Goal: Use online tool/utility: Utilize a website feature to perform a specific function

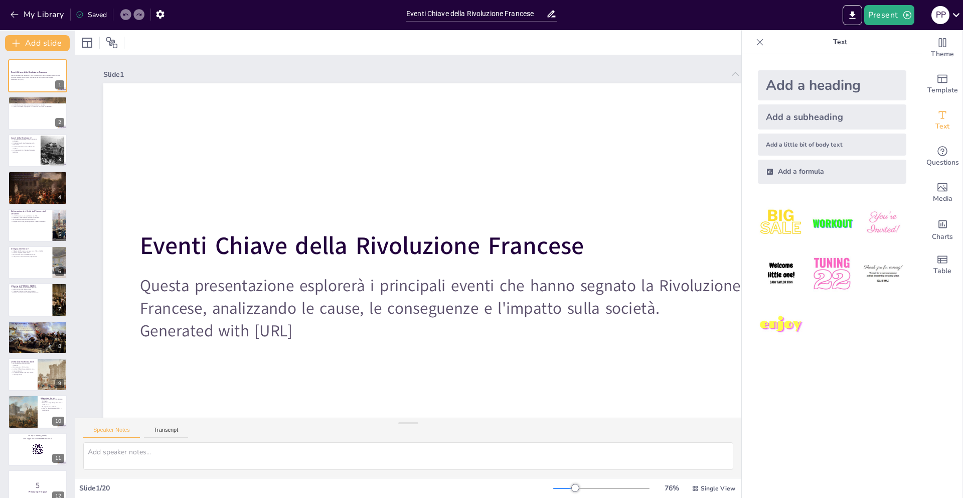
checkbox input "true"
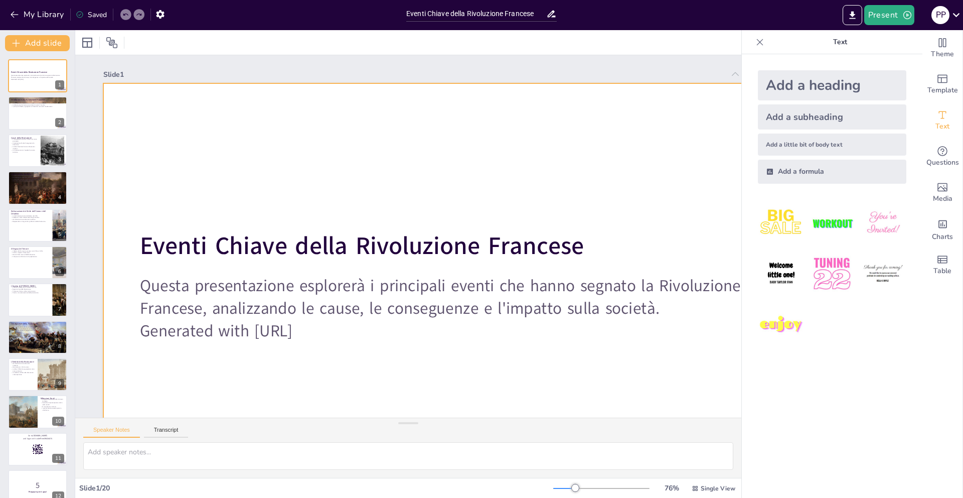
checkbox input "true"
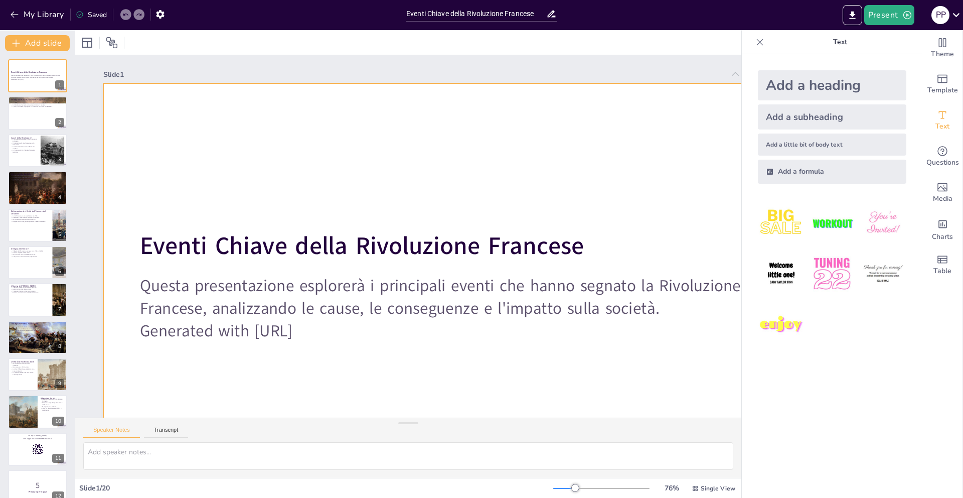
checkbox input "true"
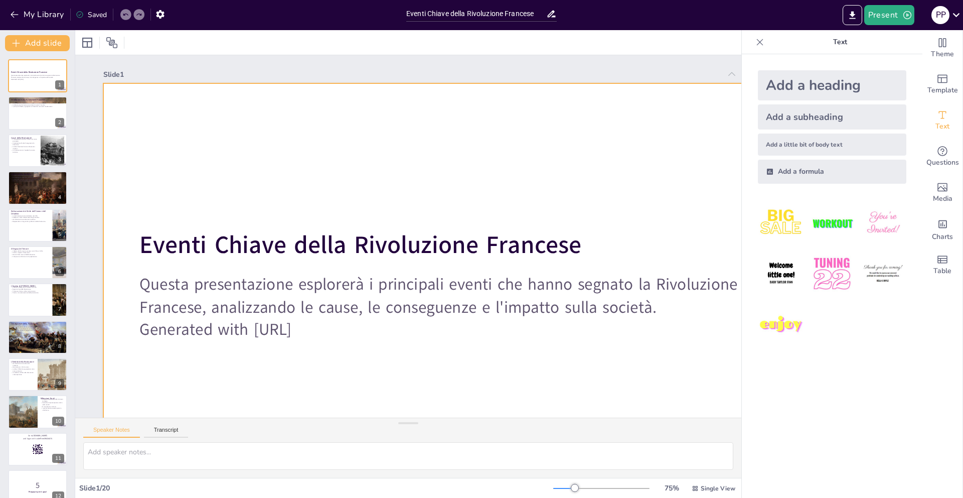
checkbox input "true"
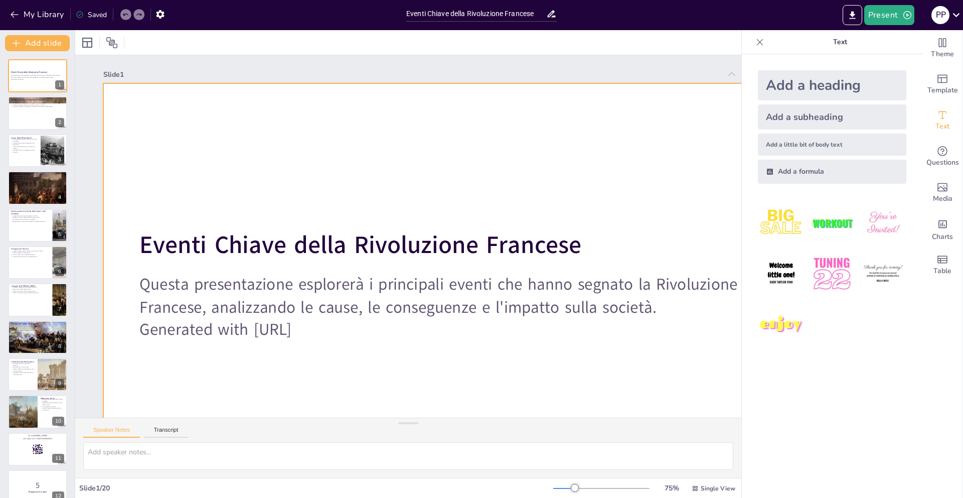
checkbox input "true"
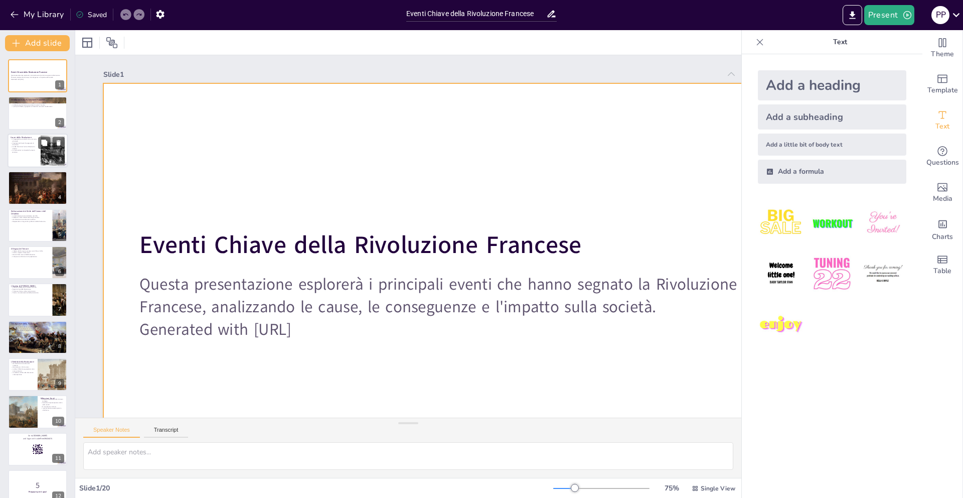
checkbox input "true"
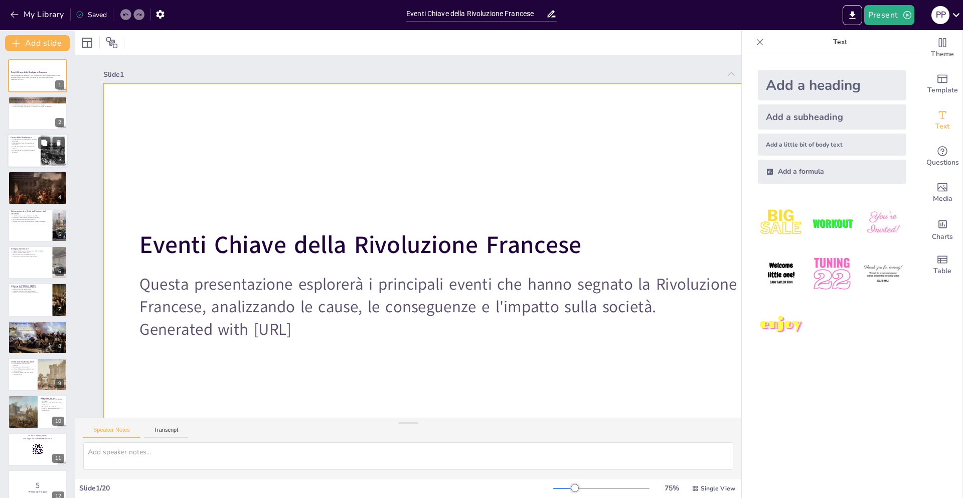
checkbox input "true"
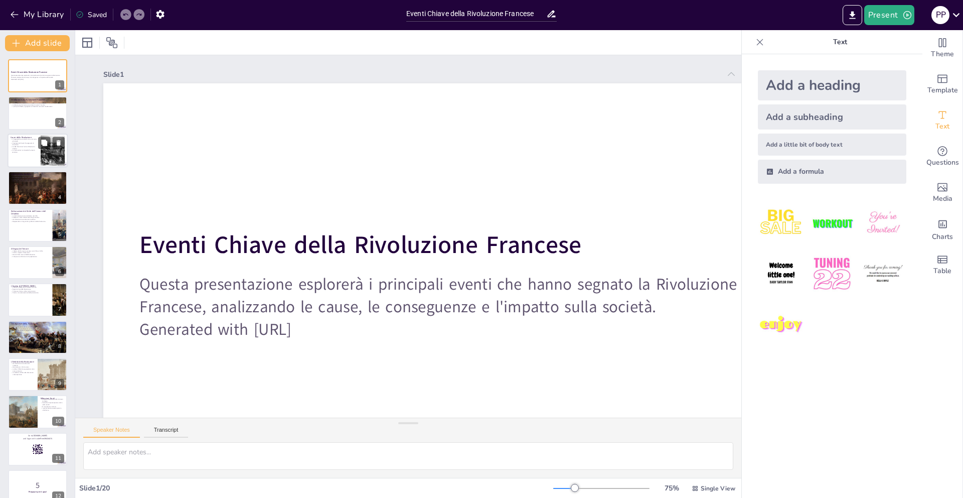
checkbox input "true"
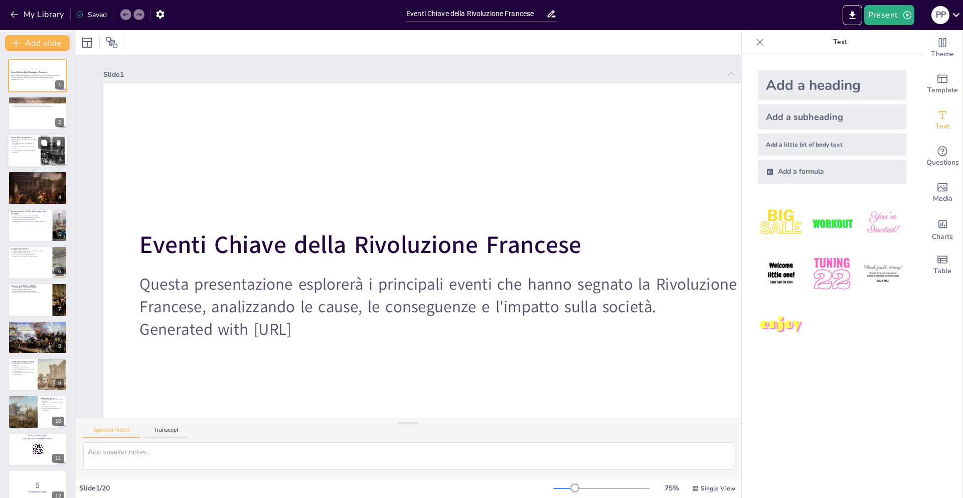
checkbox input "true"
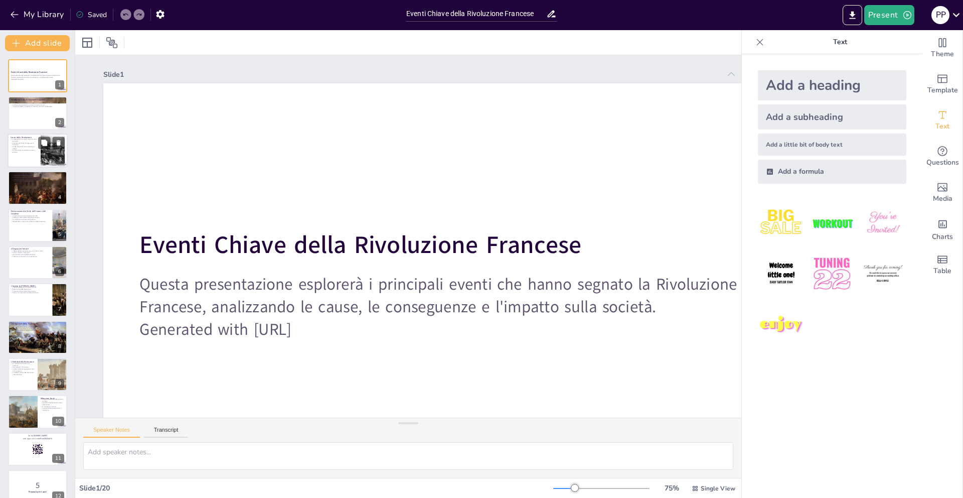
checkbox input "true"
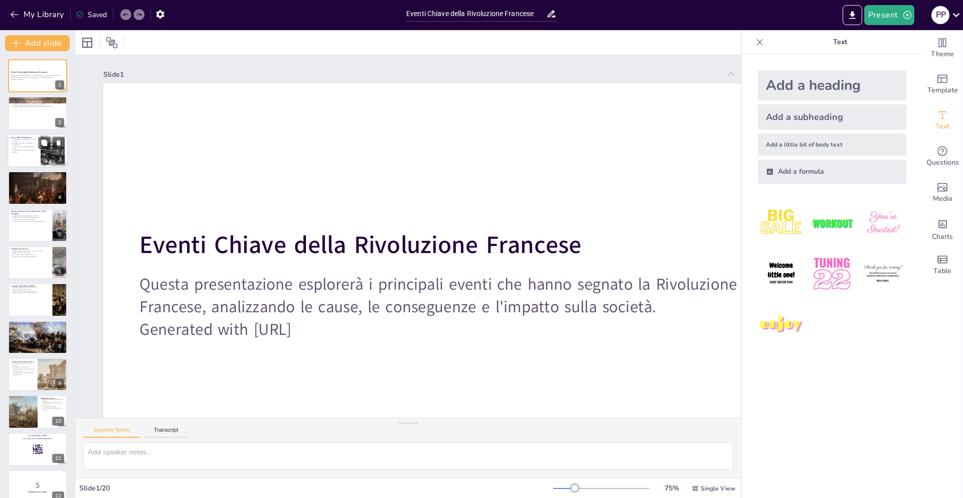
checkbox input "true"
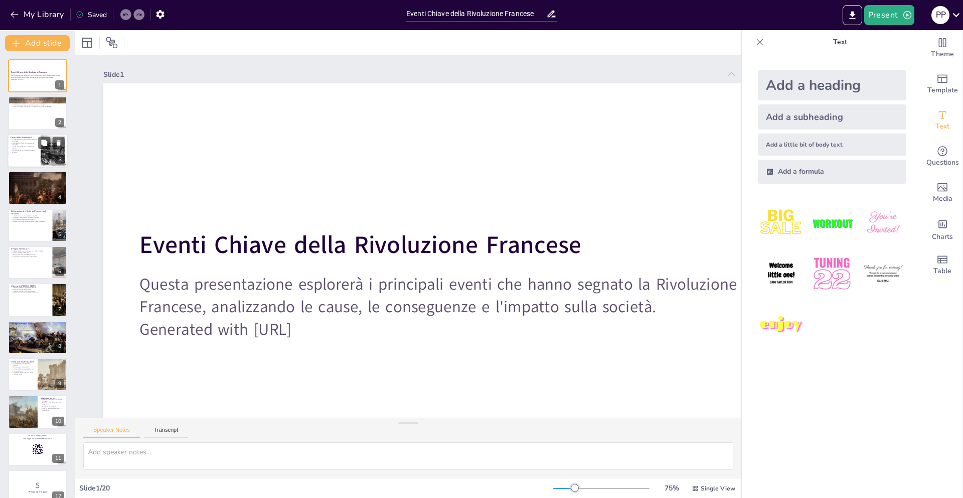
click at [19, 136] on p "Cause della Rivoluzione" at bounding box center [24, 137] width 27 height 3
checkbox input "true"
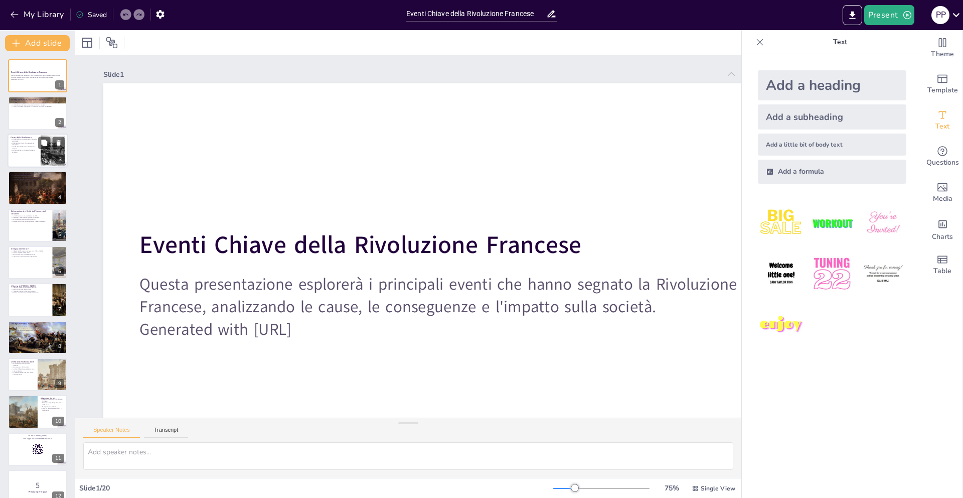
checkbox input "true"
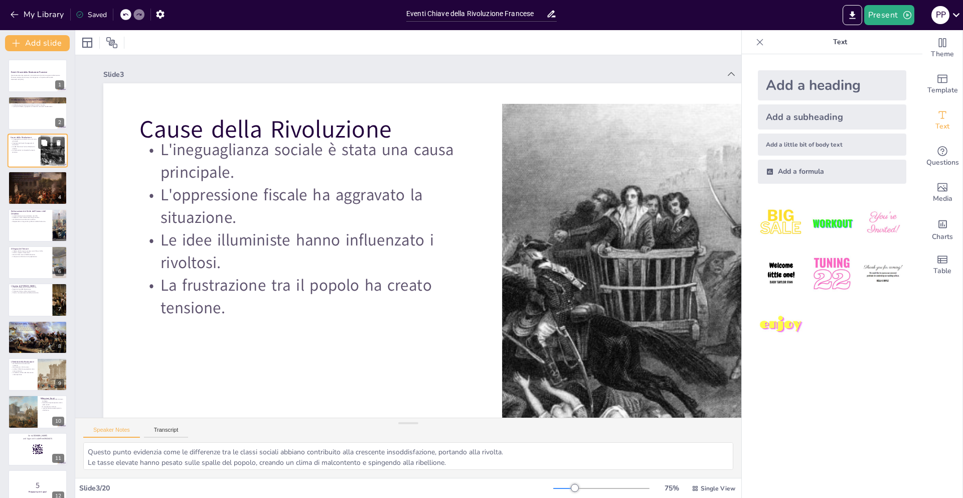
checkbox input "true"
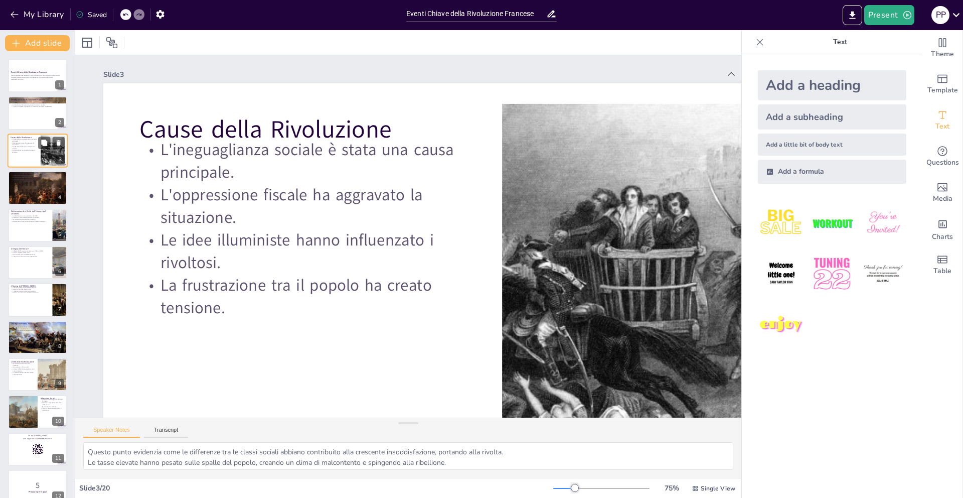
checkbox input "true"
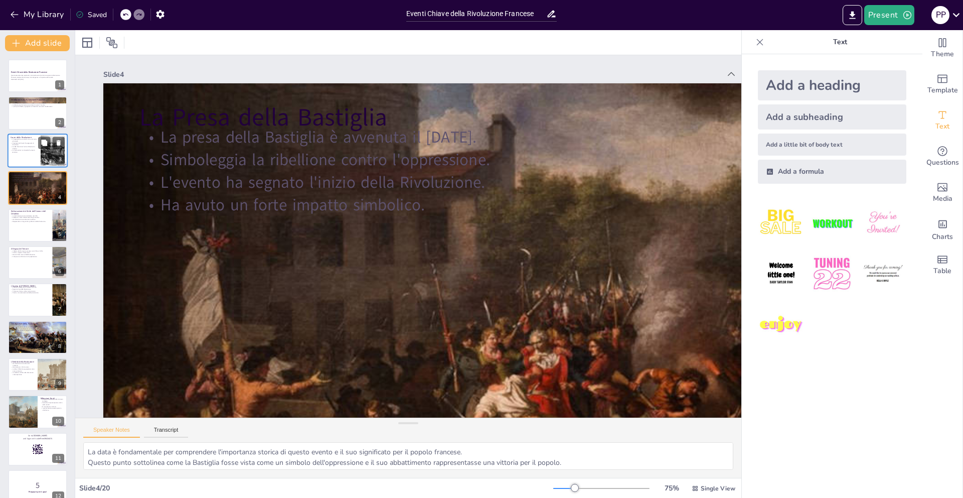
checkbox input "true"
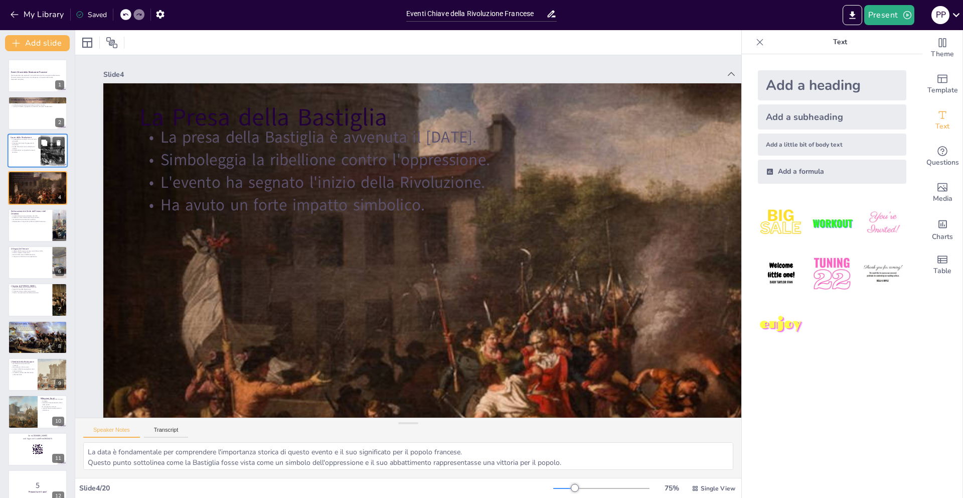
checkbox input "true"
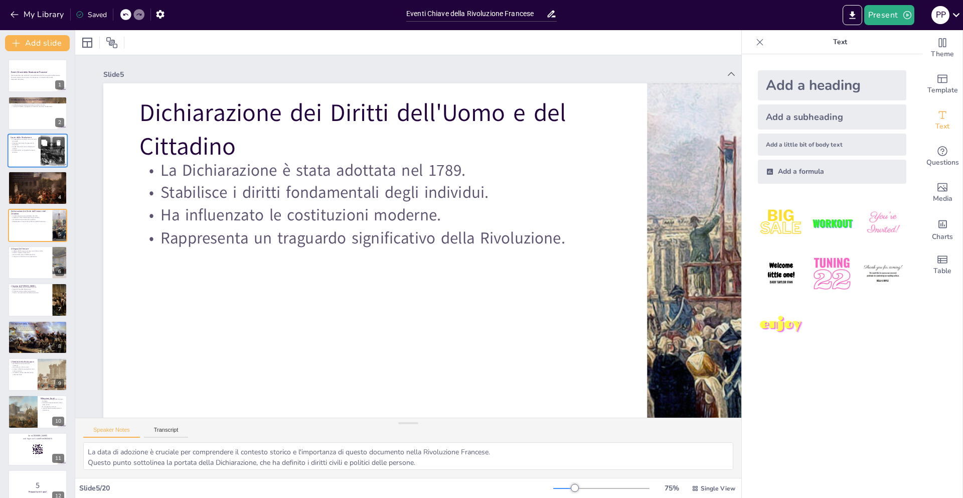
checkbox input "true"
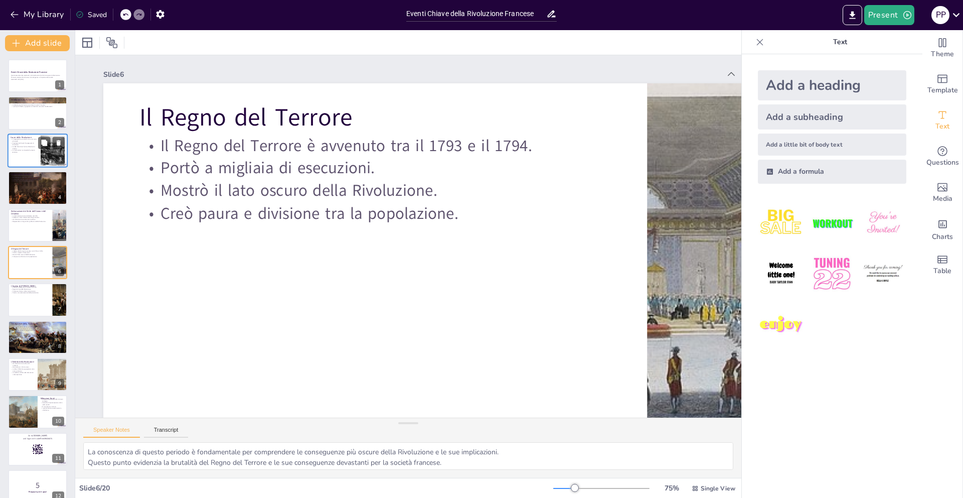
checkbox input "true"
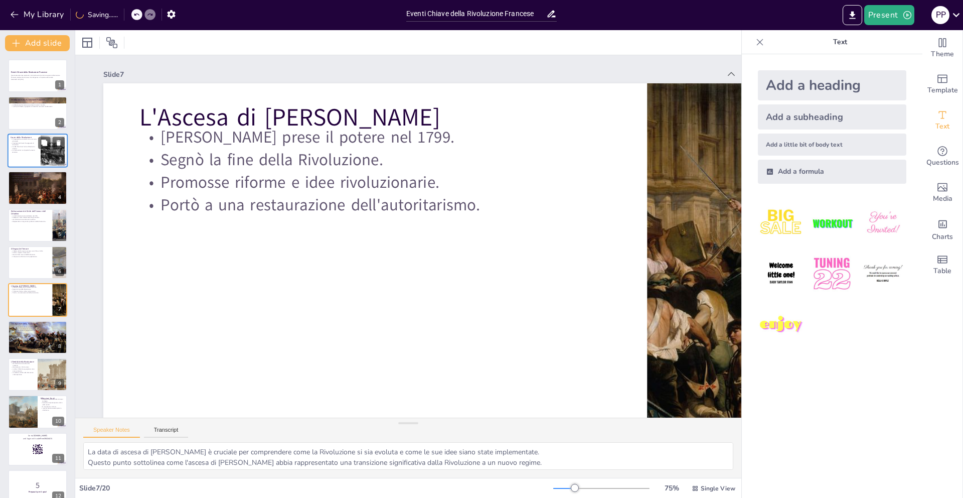
checkbox input "true"
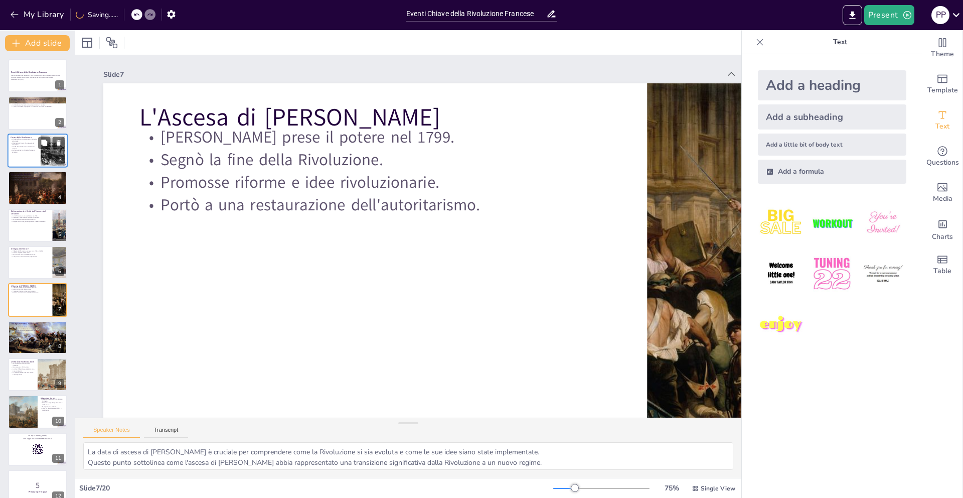
checkbox input "true"
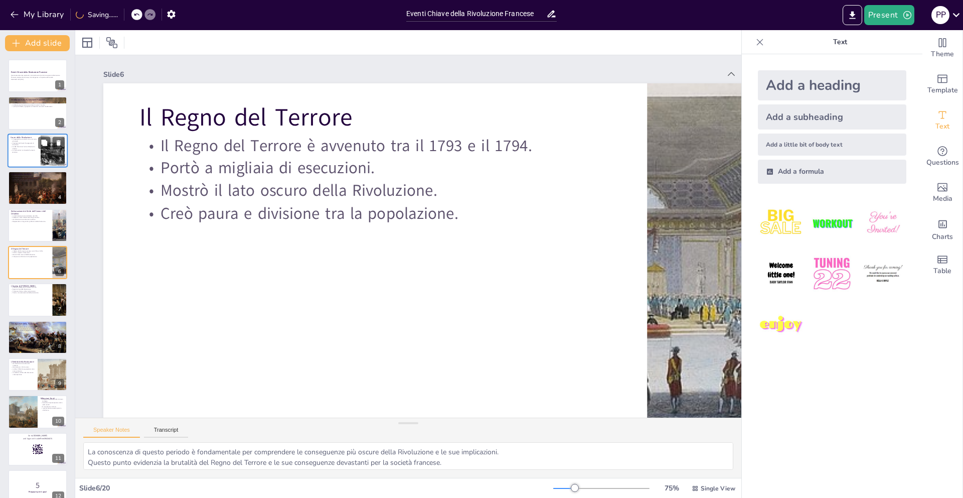
checkbox input "true"
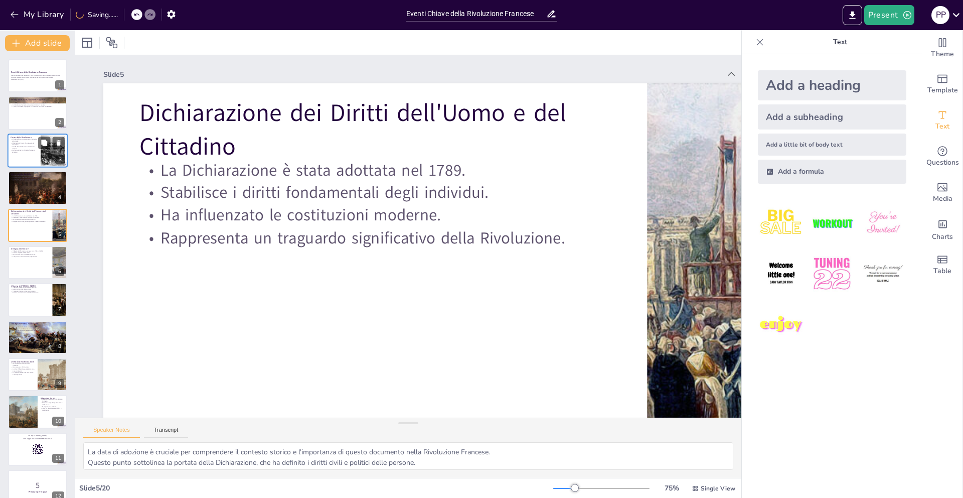
checkbox input "true"
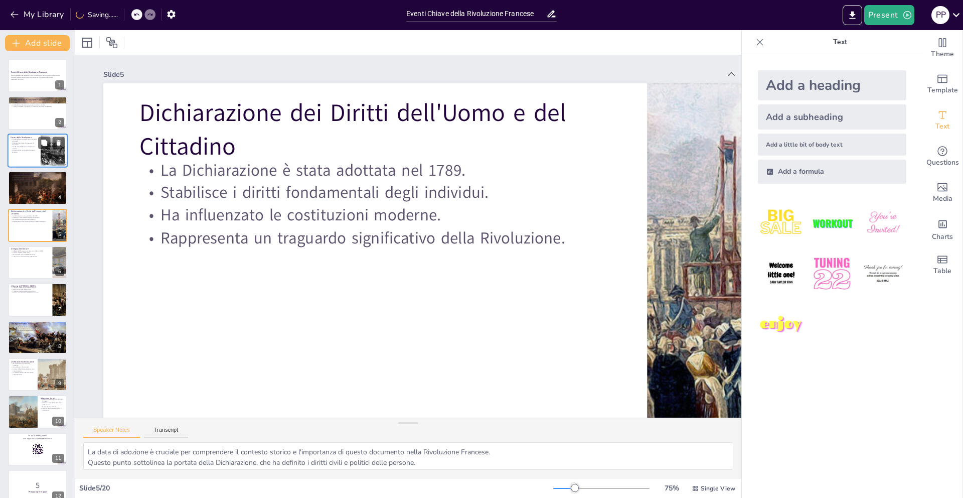
checkbox input "true"
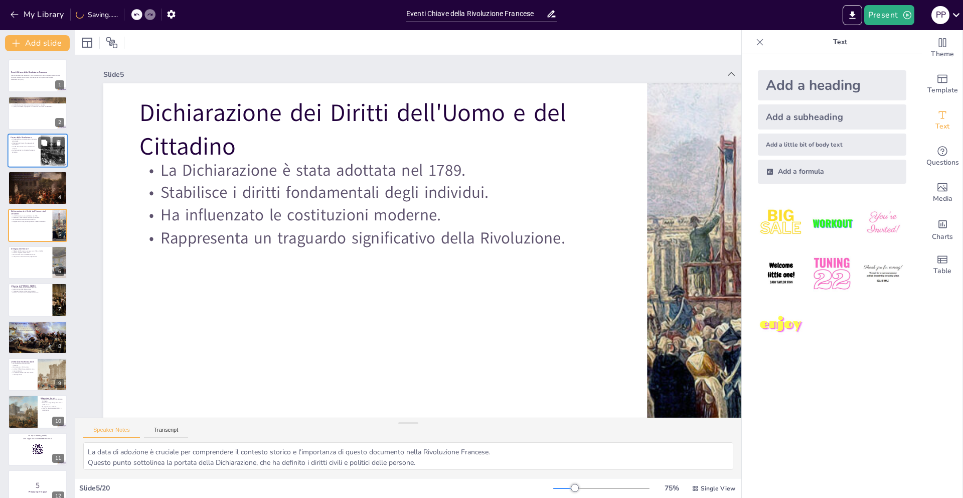
checkbox input "true"
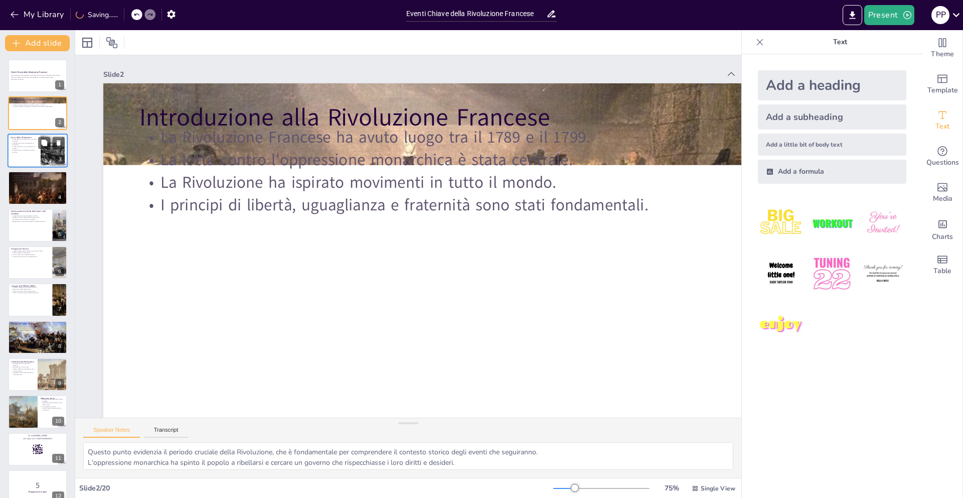
checkbox input "true"
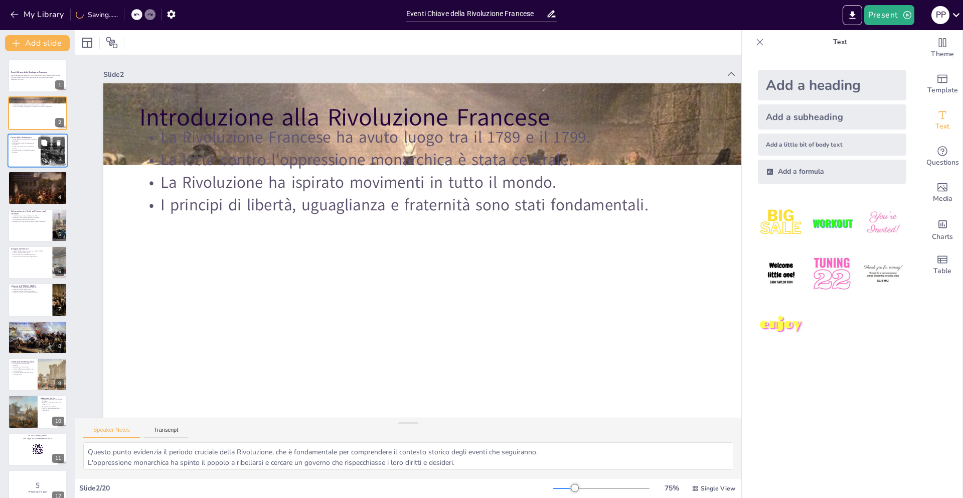
checkbox input "true"
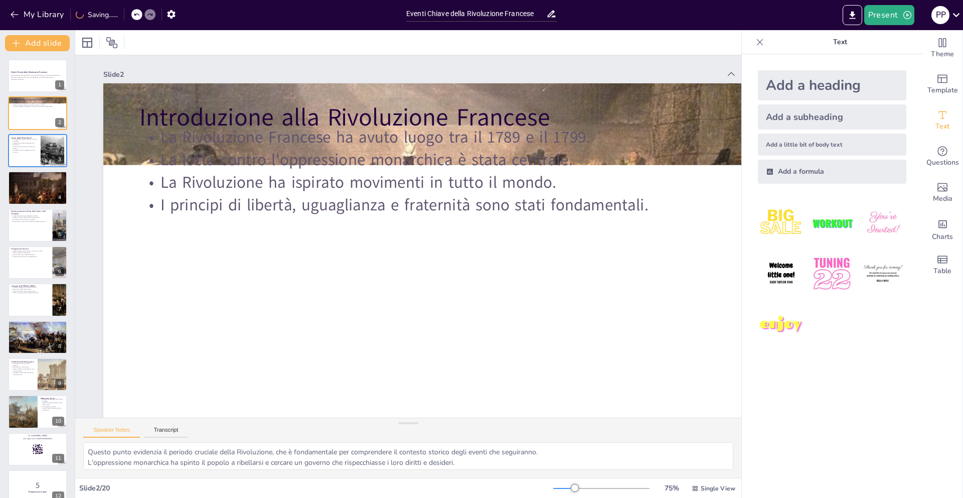
checkbox input "true"
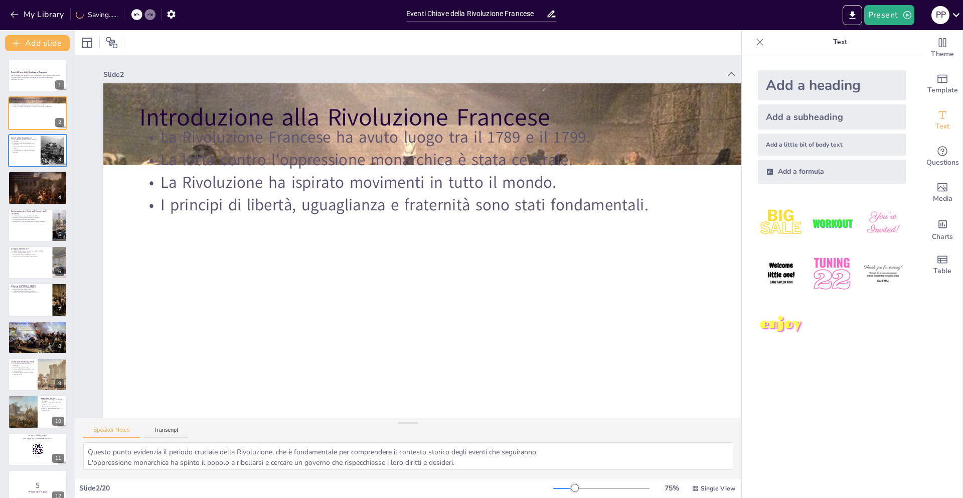
checkbox input "true"
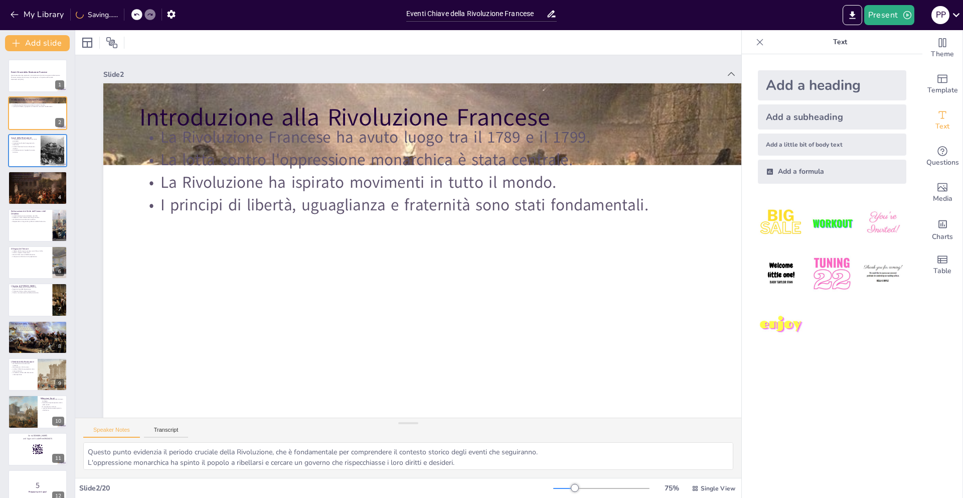
checkbox input "true"
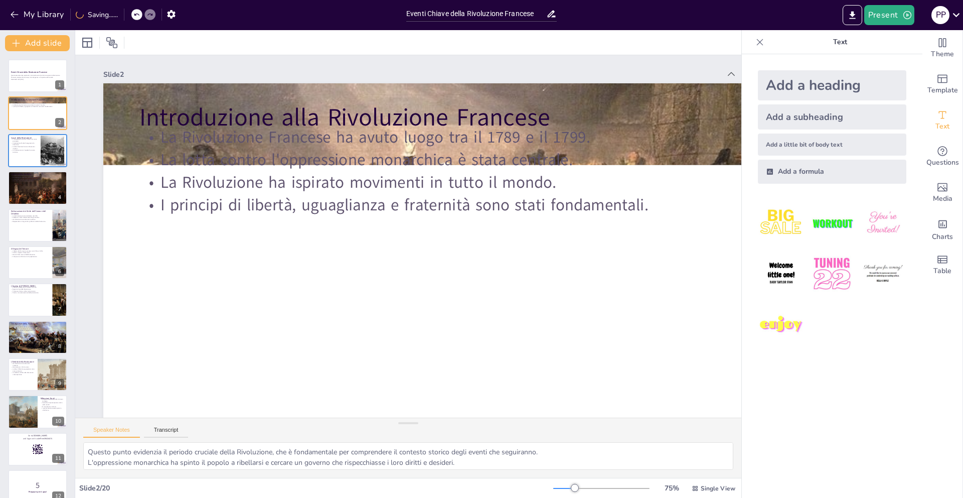
checkbox input "true"
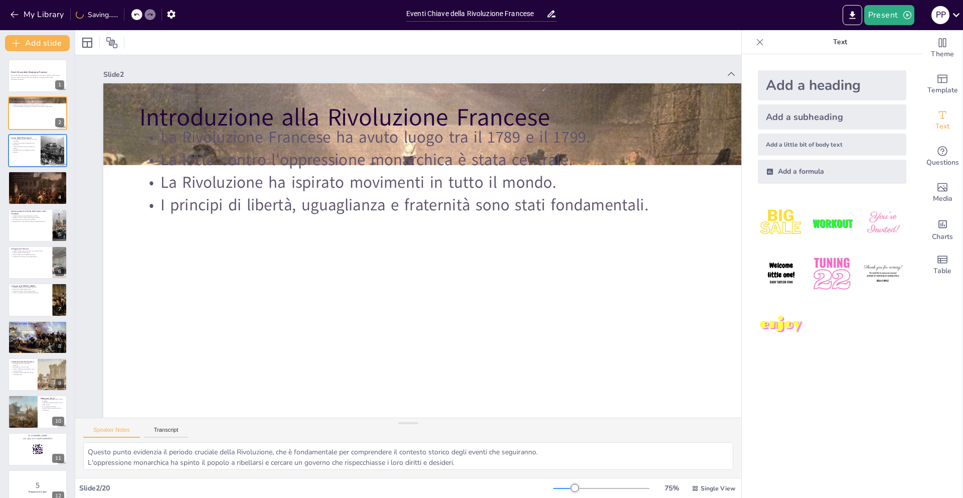
checkbox input "true"
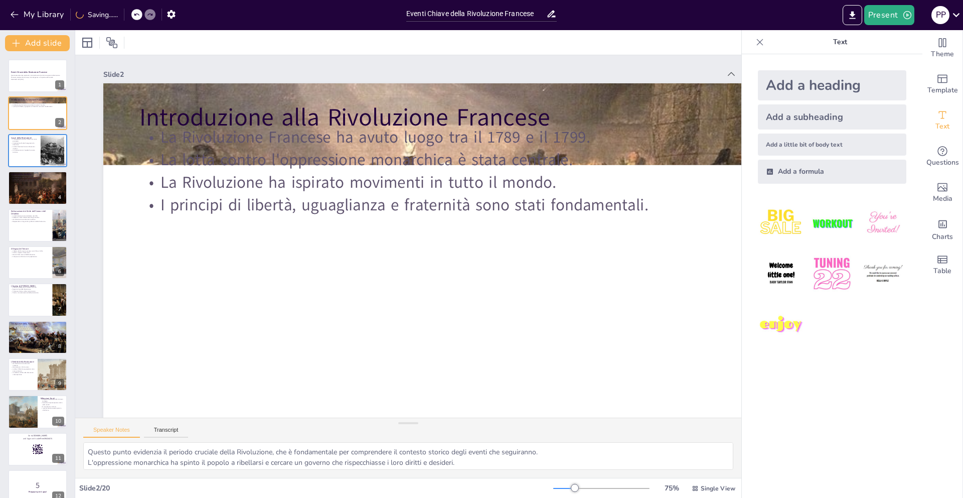
checkbox input "true"
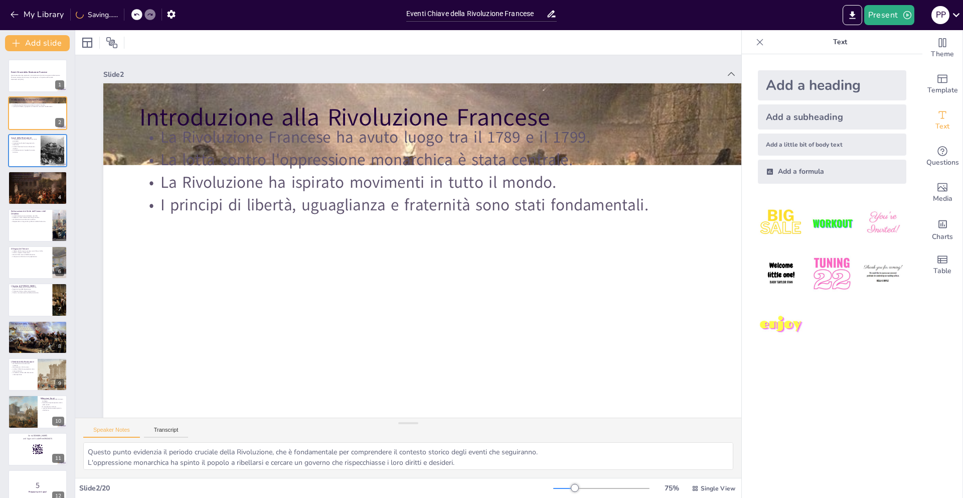
checkbox input "true"
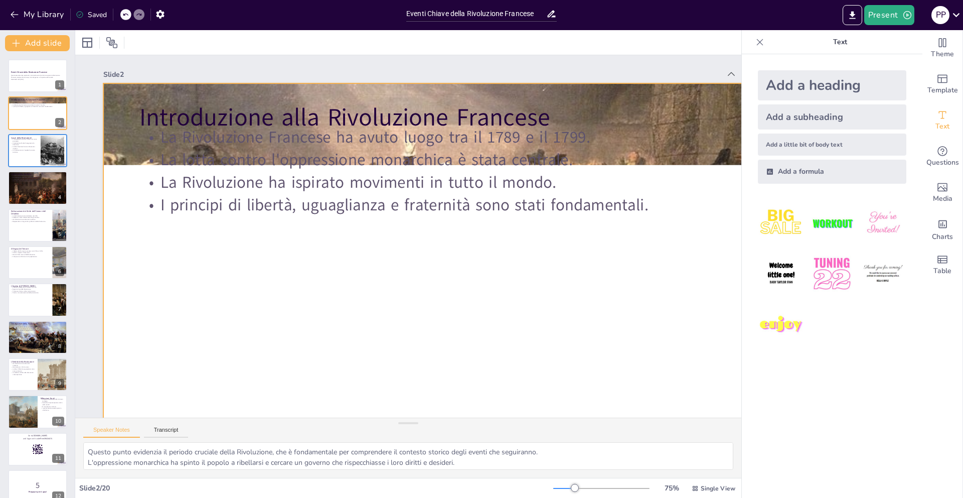
checkbox input "true"
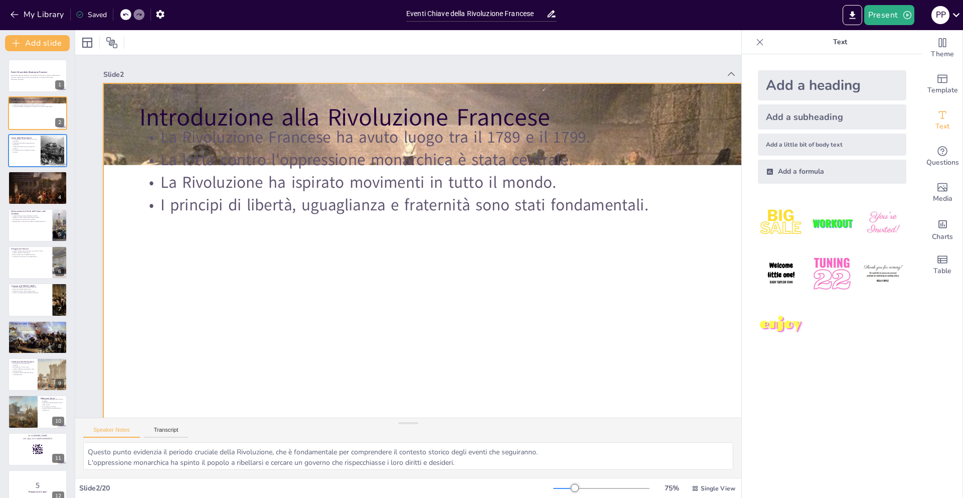
checkbox input "true"
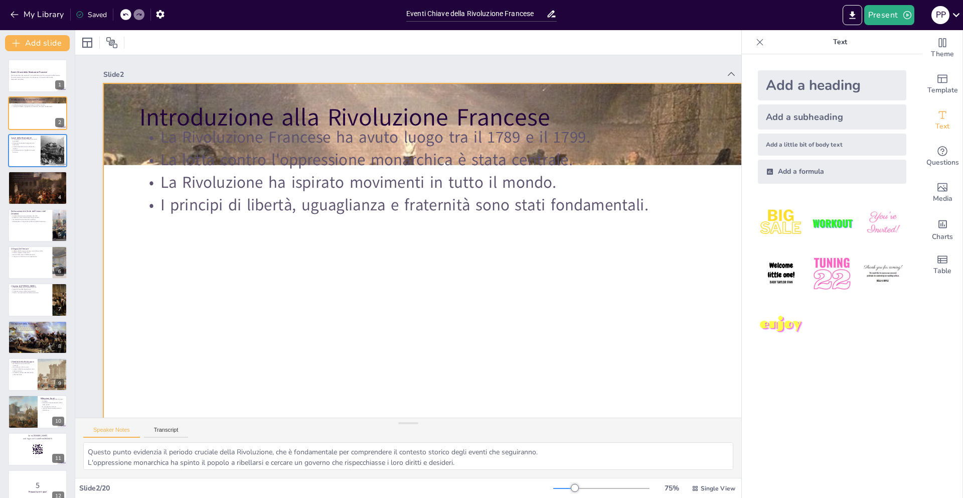
checkbox input "true"
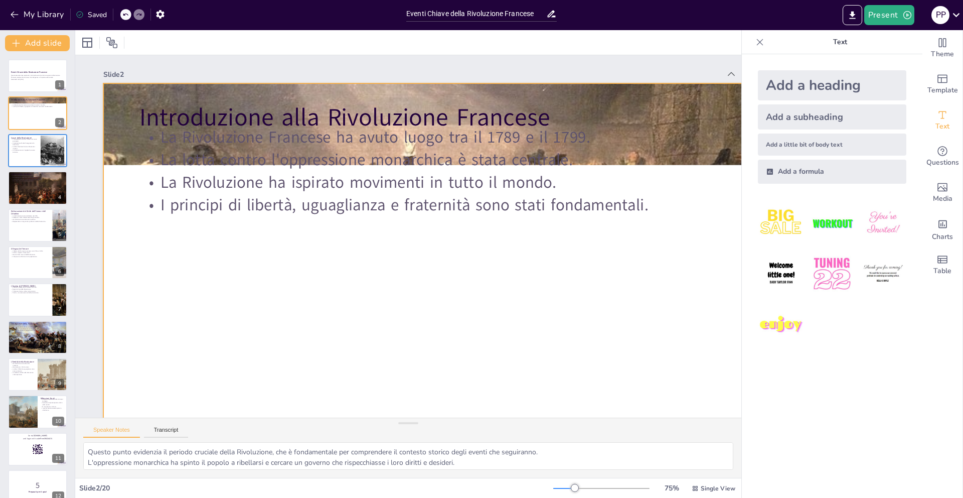
checkbox input "true"
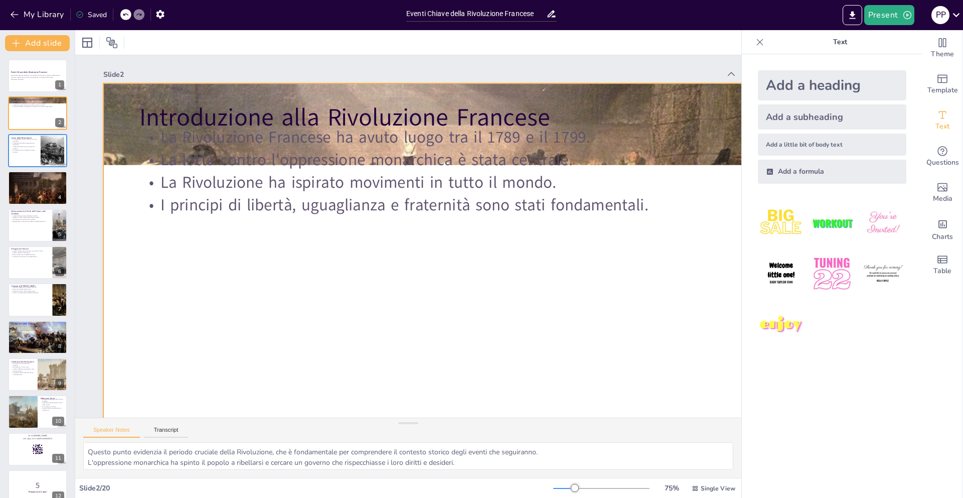
checkbox input "true"
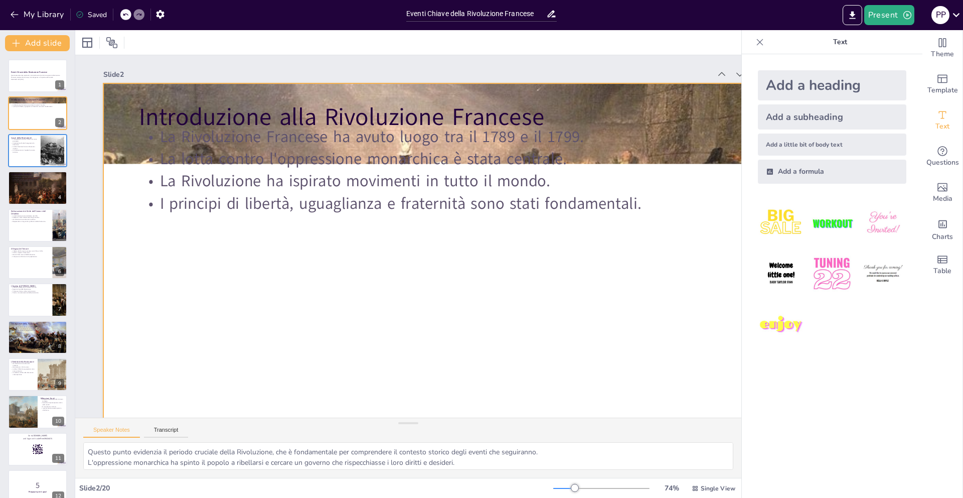
checkbox input "true"
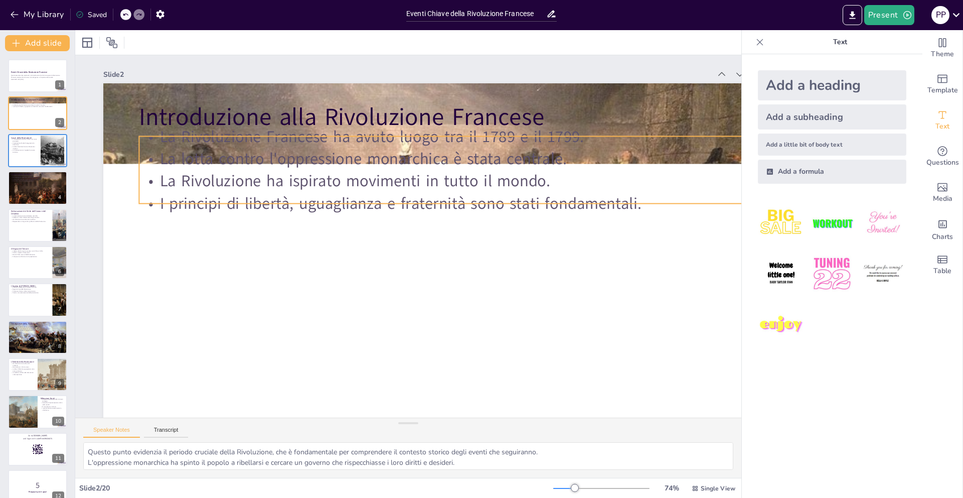
checkbox input "true"
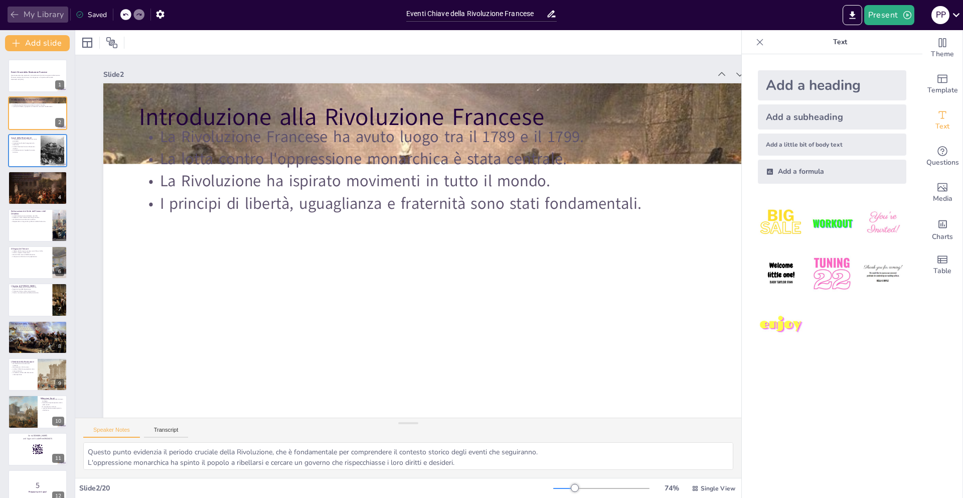
click at [49, 12] on button "My Library" at bounding box center [38, 15] width 61 height 16
